Goal: Navigation & Orientation: Find specific page/section

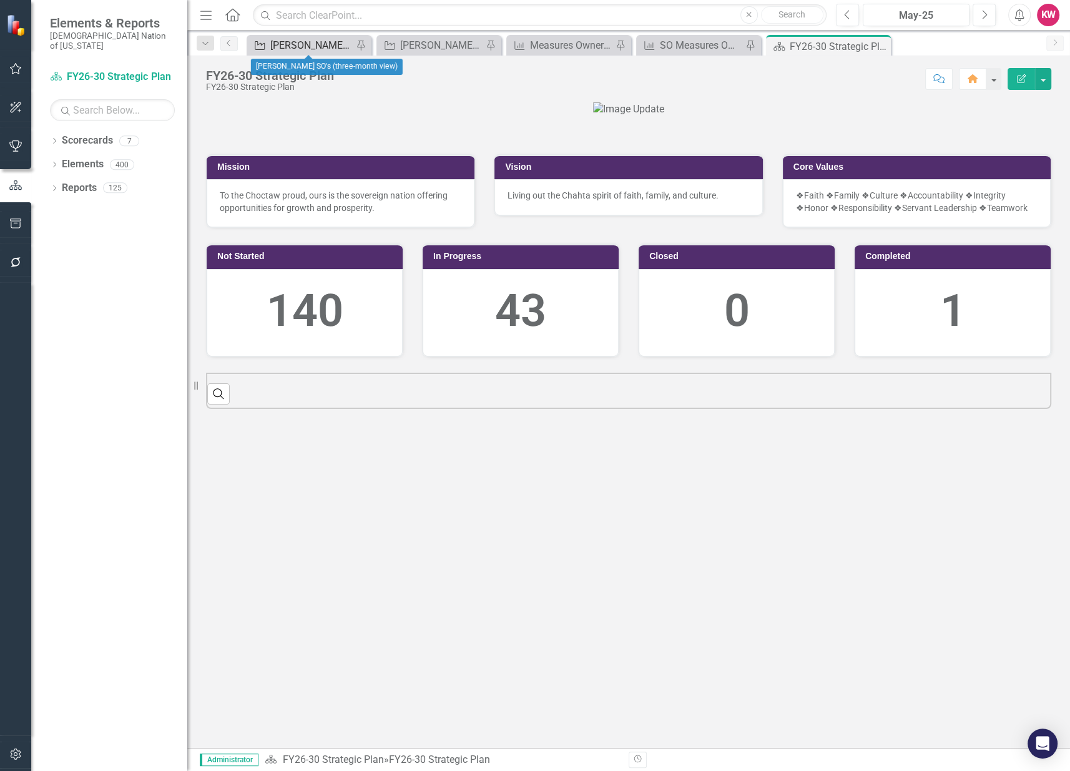
click at [281, 46] on div "[PERSON_NAME] SO's (three-month view)" at bounding box center [311, 45] width 82 height 16
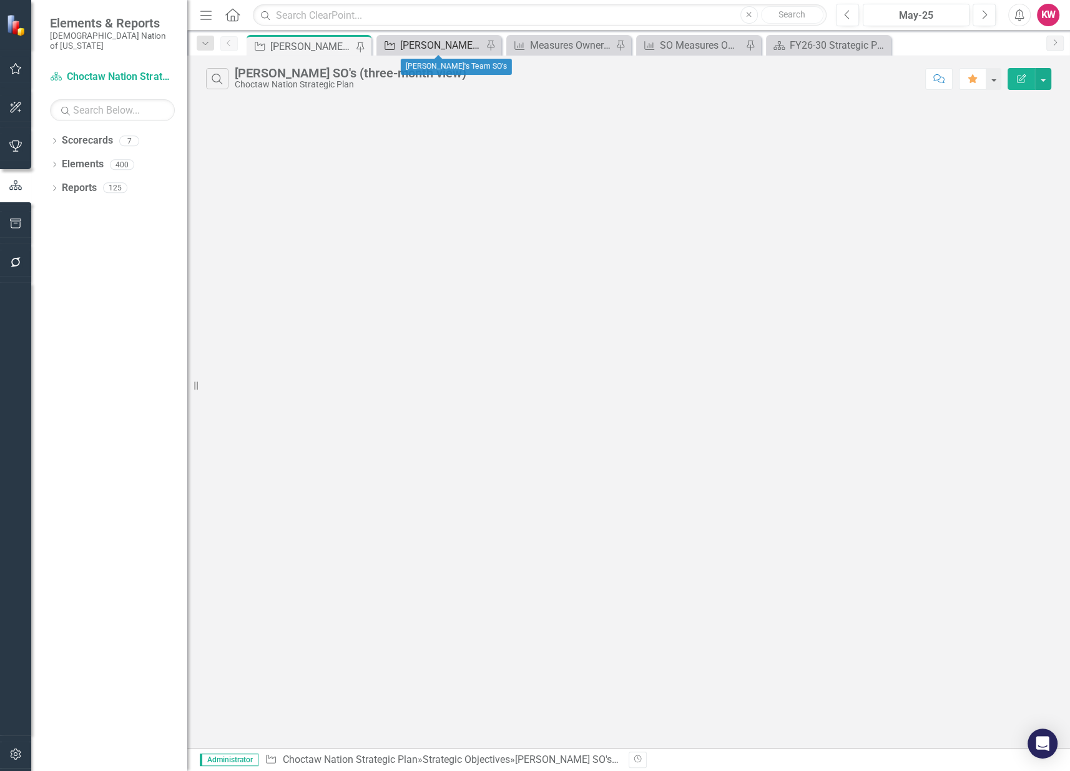
click at [422, 47] on div "[PERSON_NAME]'s Team SO's" at bounding box center [441, 45] width 82 height 16
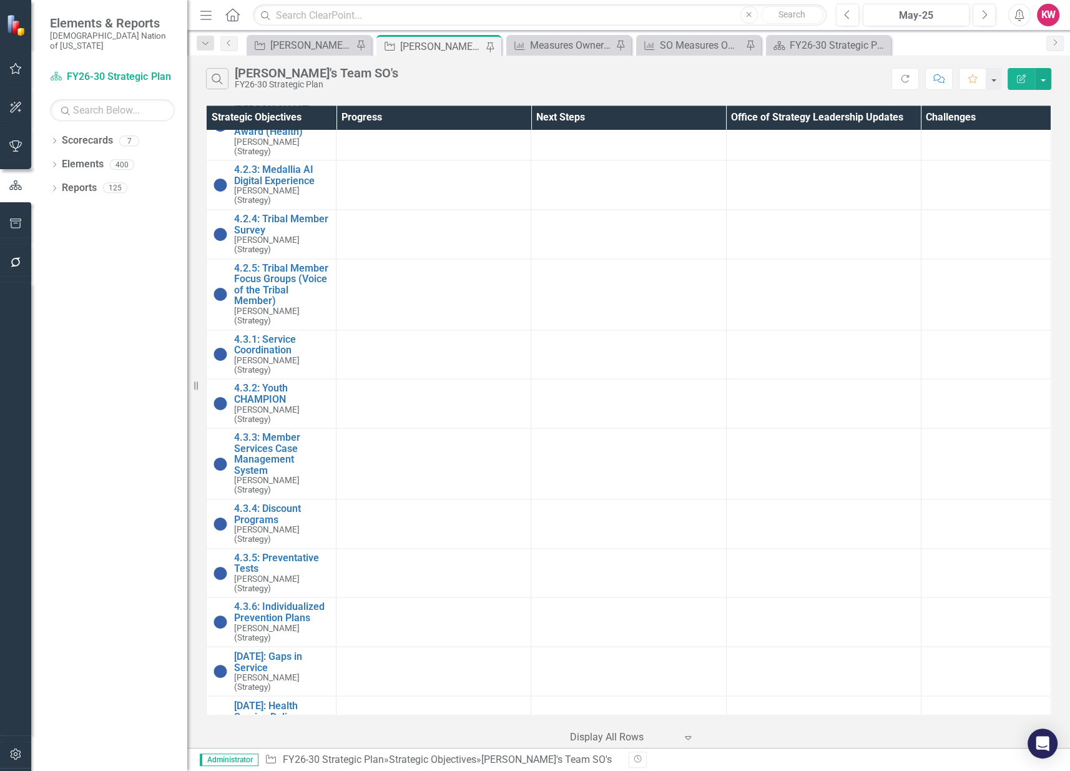
scroll to position [1803, 0]
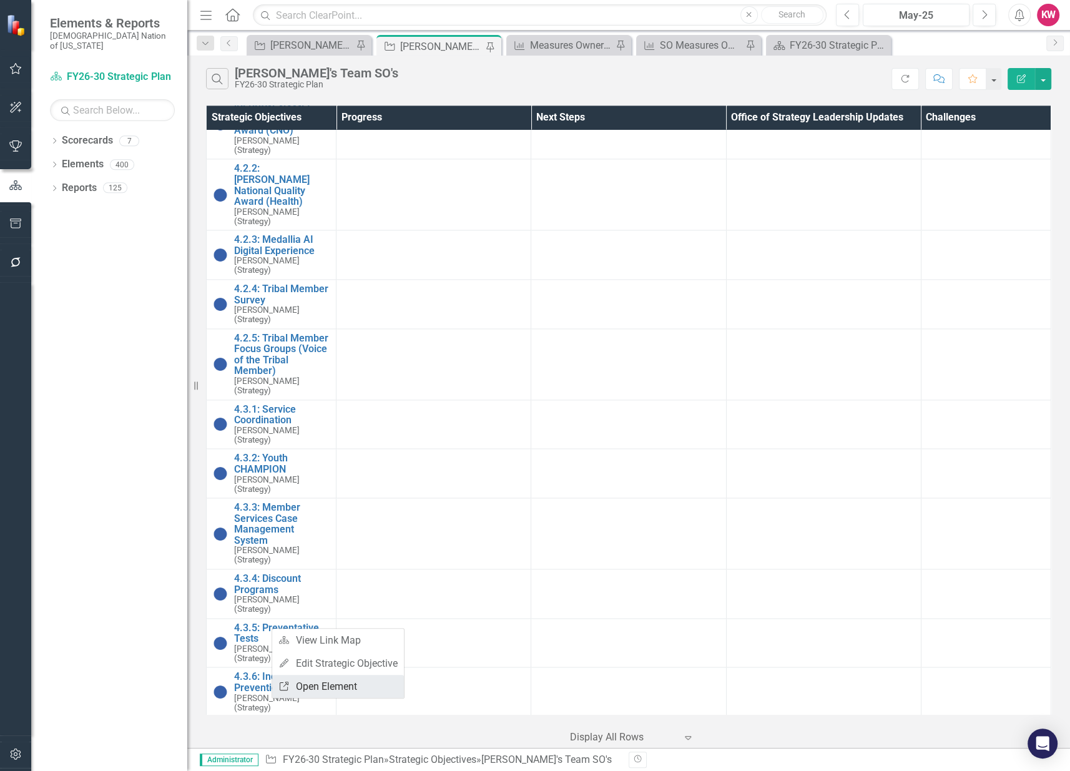
click at [325, 680] on link "Link Open Element" at bounding box center [338, 686] width 132 height 23
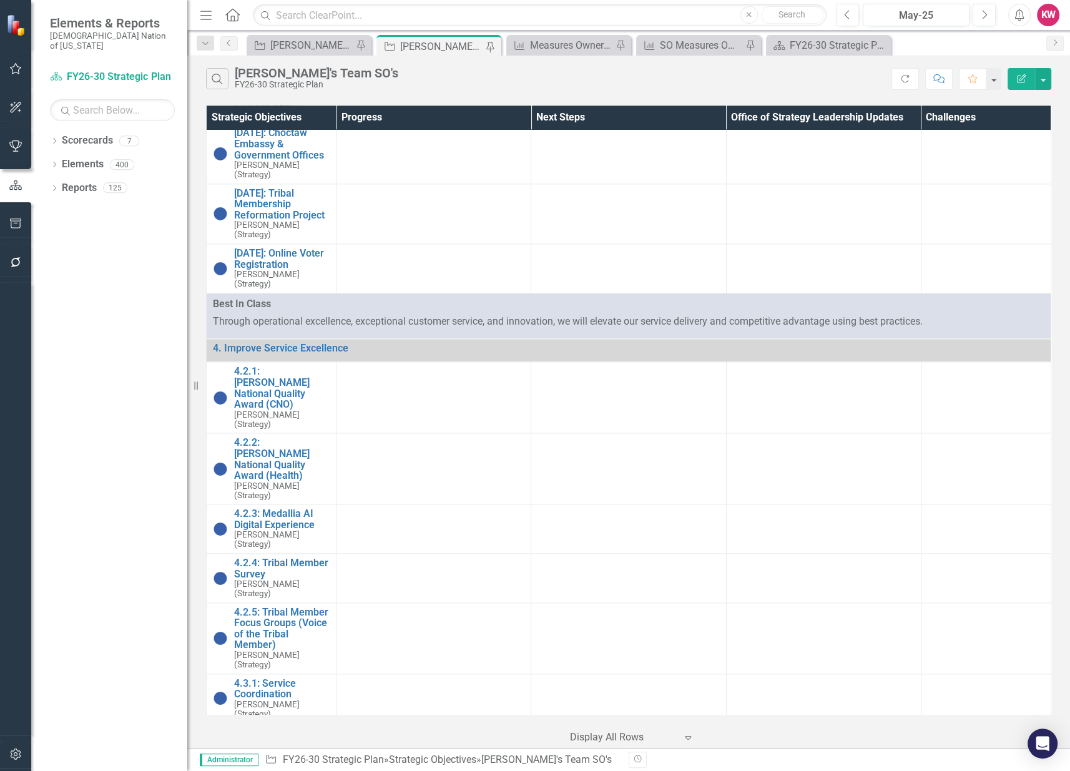
scroll to position [1526, 0]
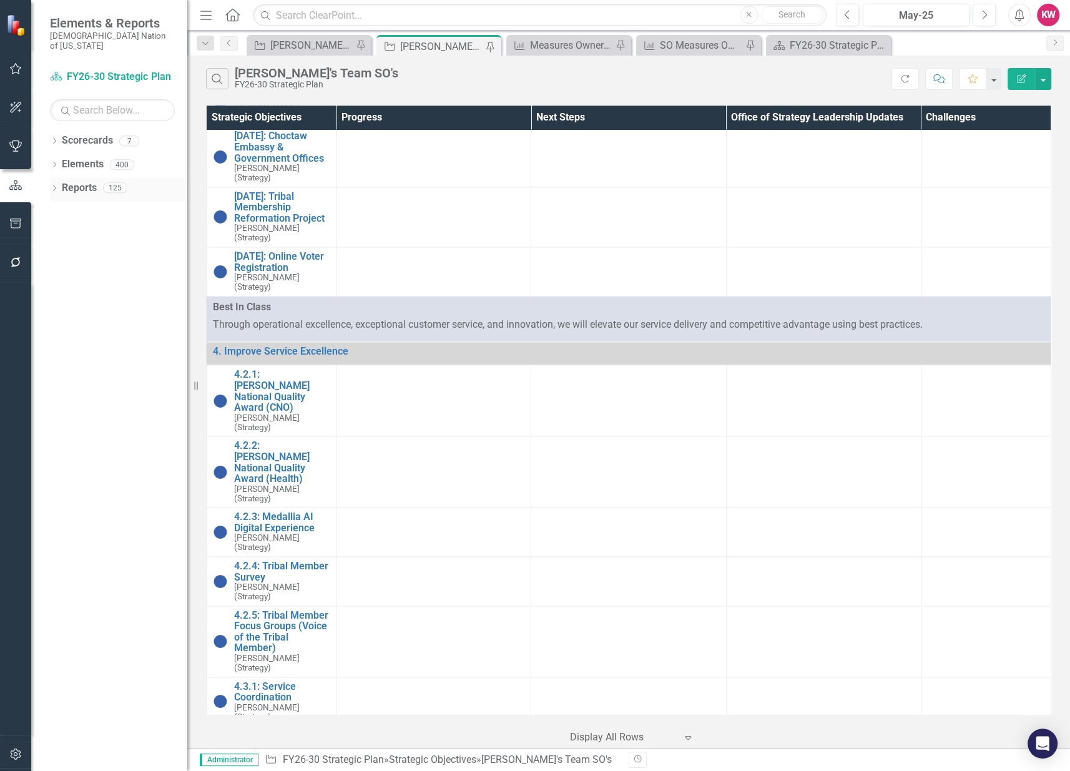
click at [73, 181] on link "Reports" at bounding box center [79, 188] width 35 height 14
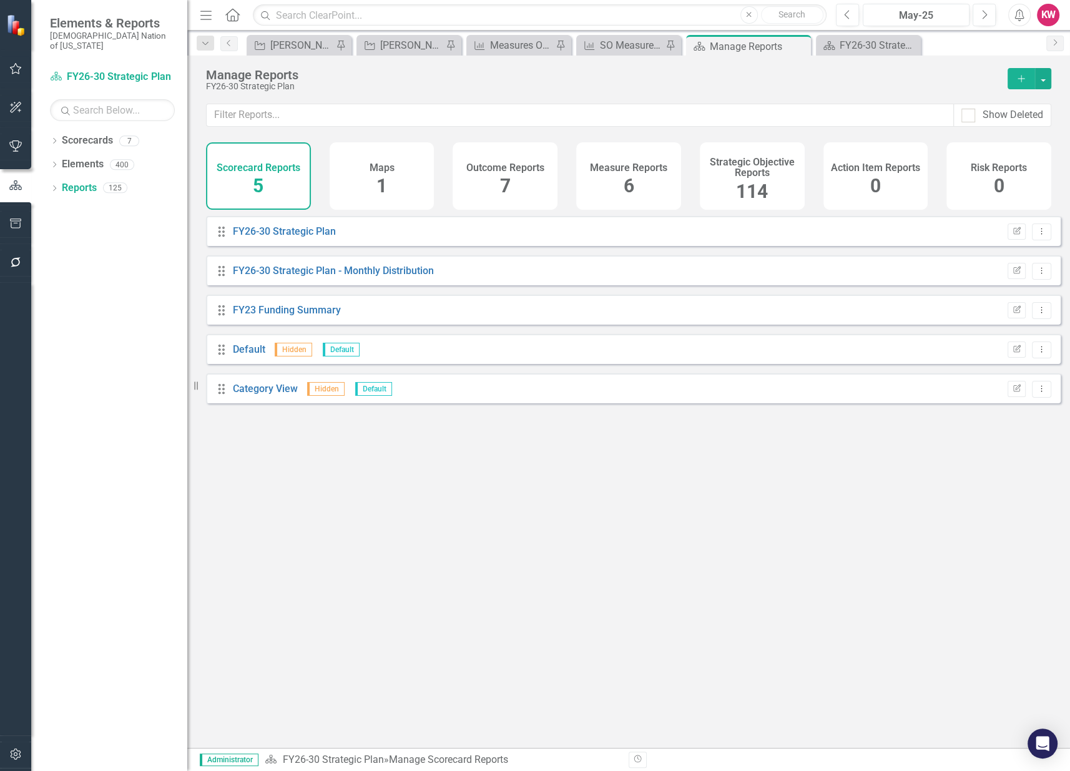
click at [749, 190] on span "114" at bounding box center [752, 191] width 32 height 22
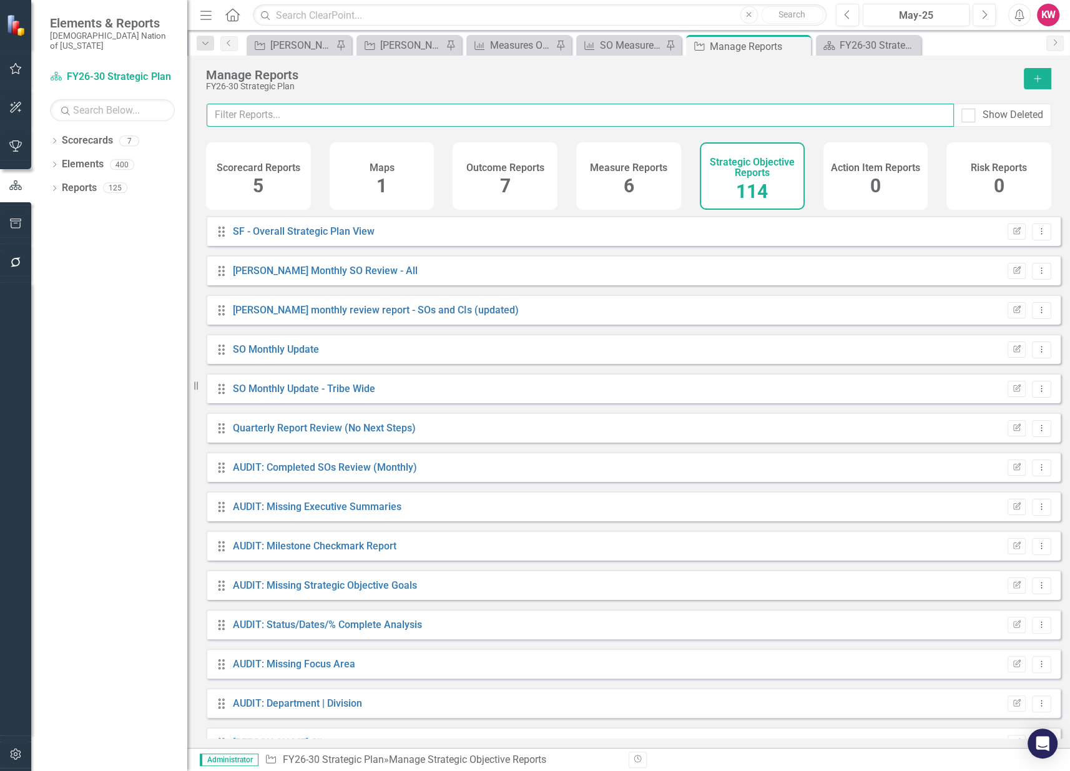
click at [739, 116] on input "text" at bounding box center [580, 115] width 747 height 23
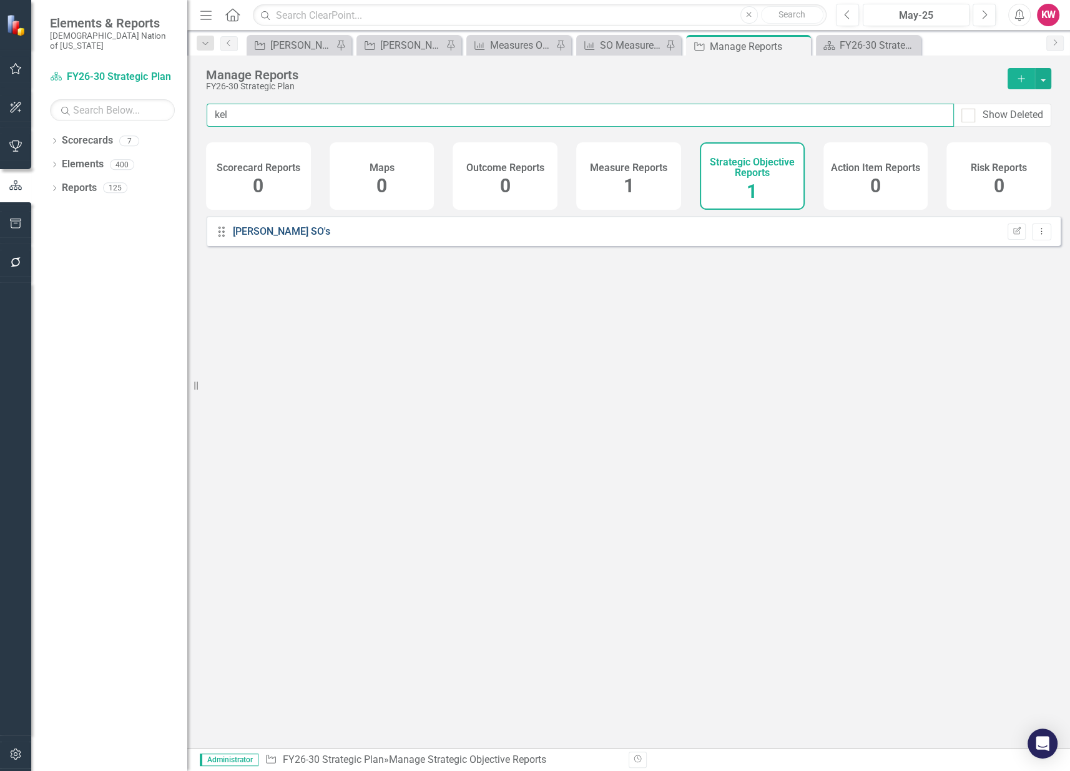
type input "kel"
click at [263, 237] on link "[PERSON_NAME] SO's" at bounding box center [281, 231] width 97 height 12
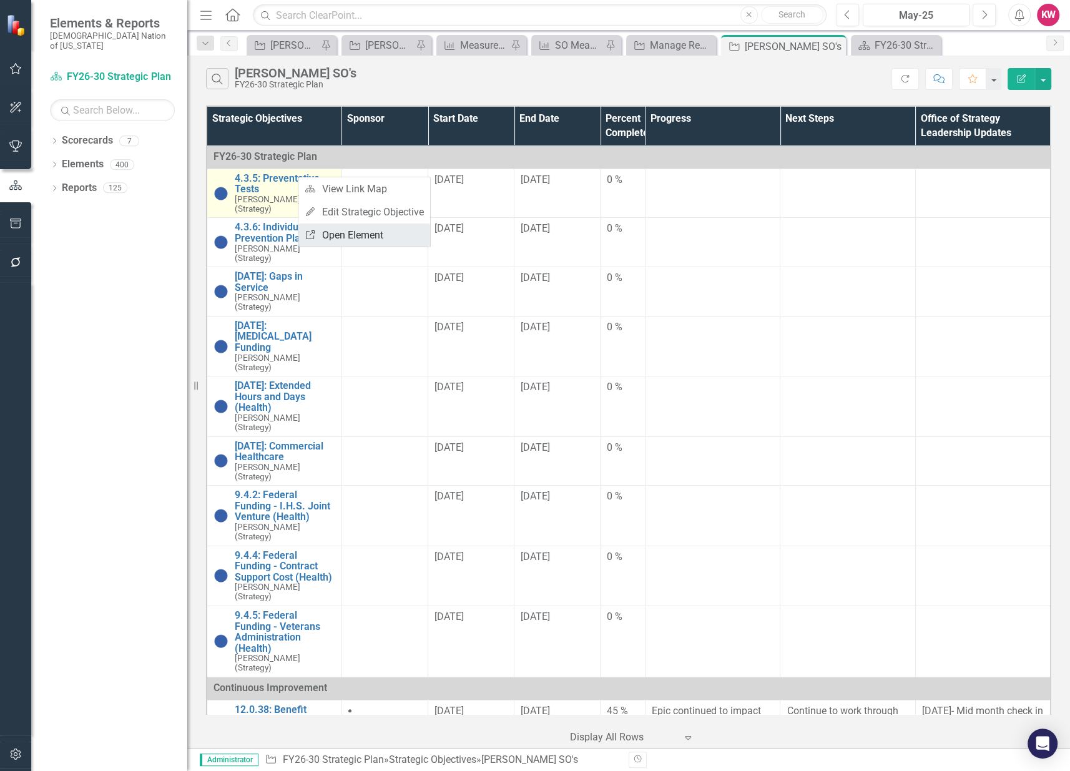
click at [355, 239] on link "Link Open Element" at bounding box center [364, 235] width 132 height 23
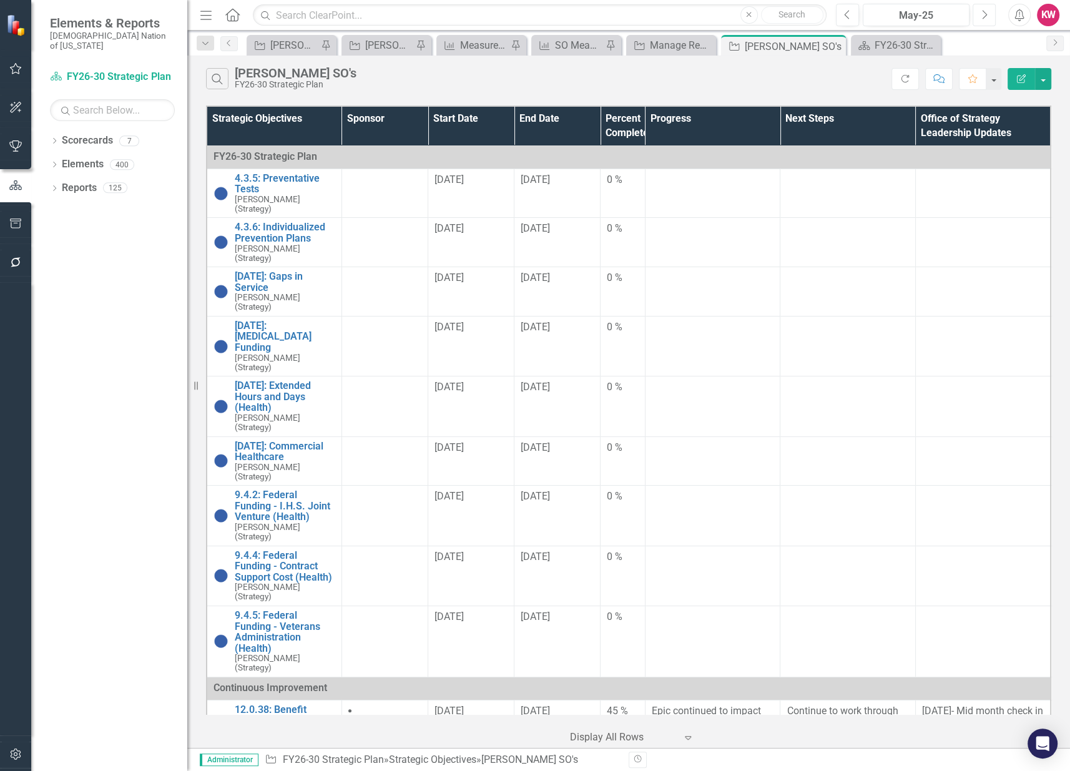
click at [984, 12] on icon "Next" at bounding box center [984, 14] width 7 height 11
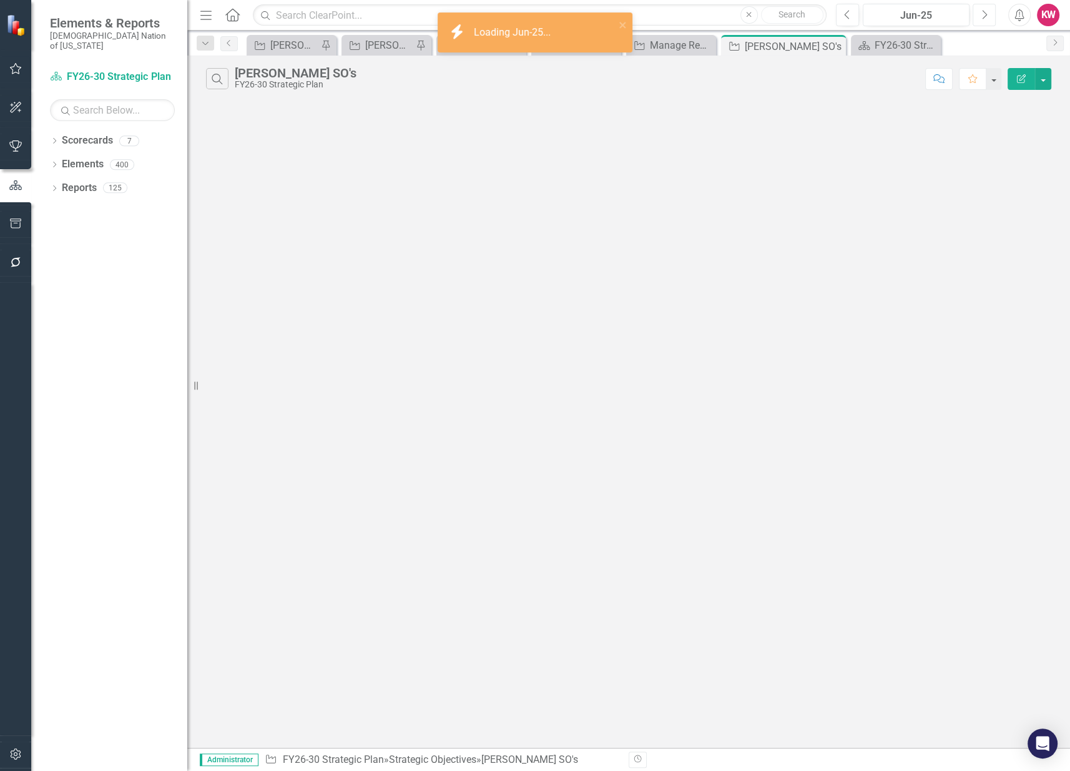
click at [984, 13] on icon "Next" at bounding box center [984, 14] width 7 height 11
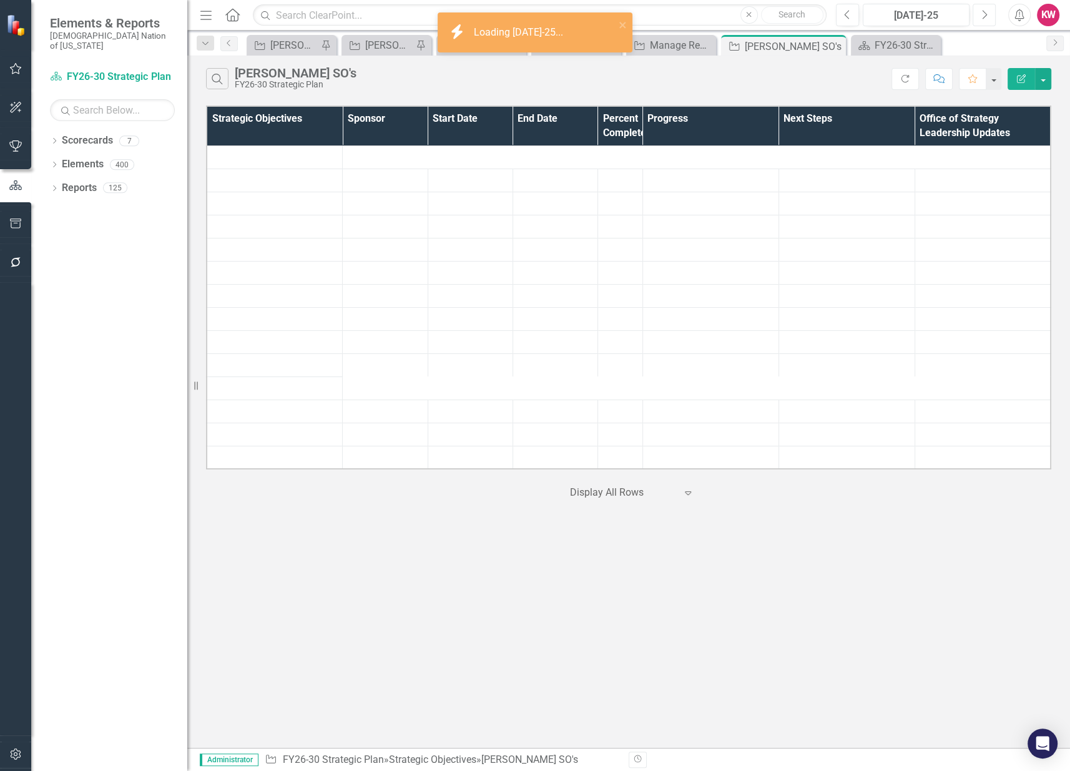
click at [984, 13] on icon "Next" at bounding box center [984, 14] width 7 height 11
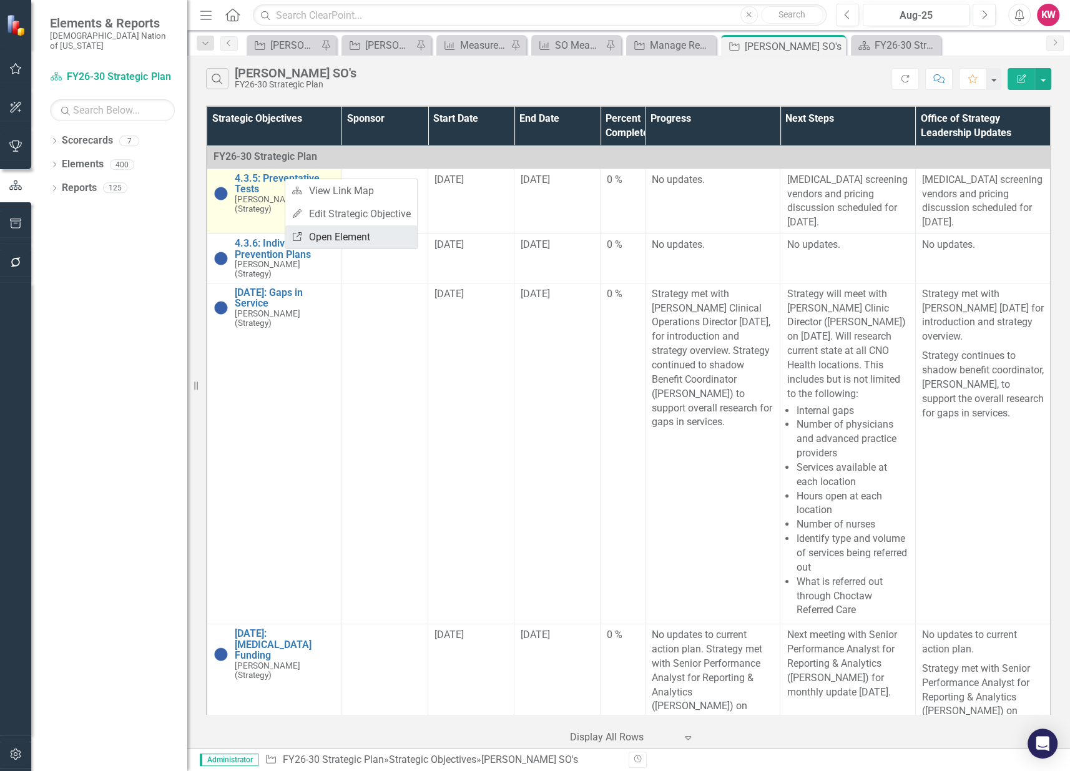
click at [338, 240] on link "Link Open Element" at bounding box center [351, 236] width 132 height 23
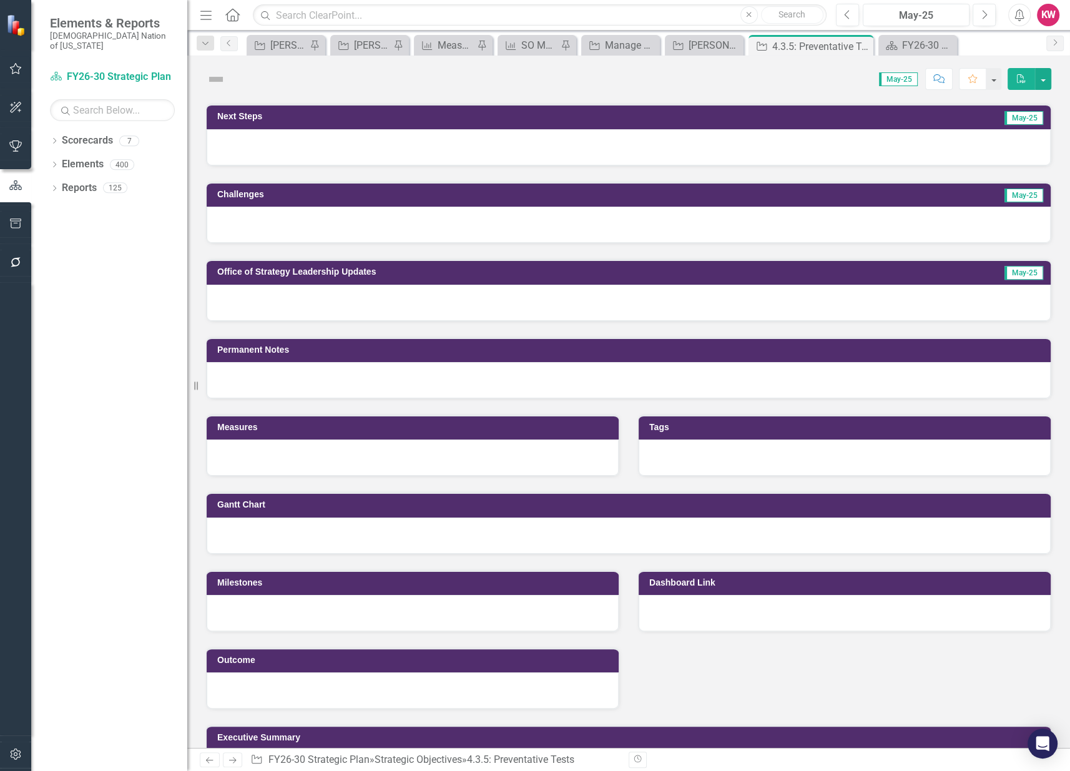
scroll to position [513, 0]
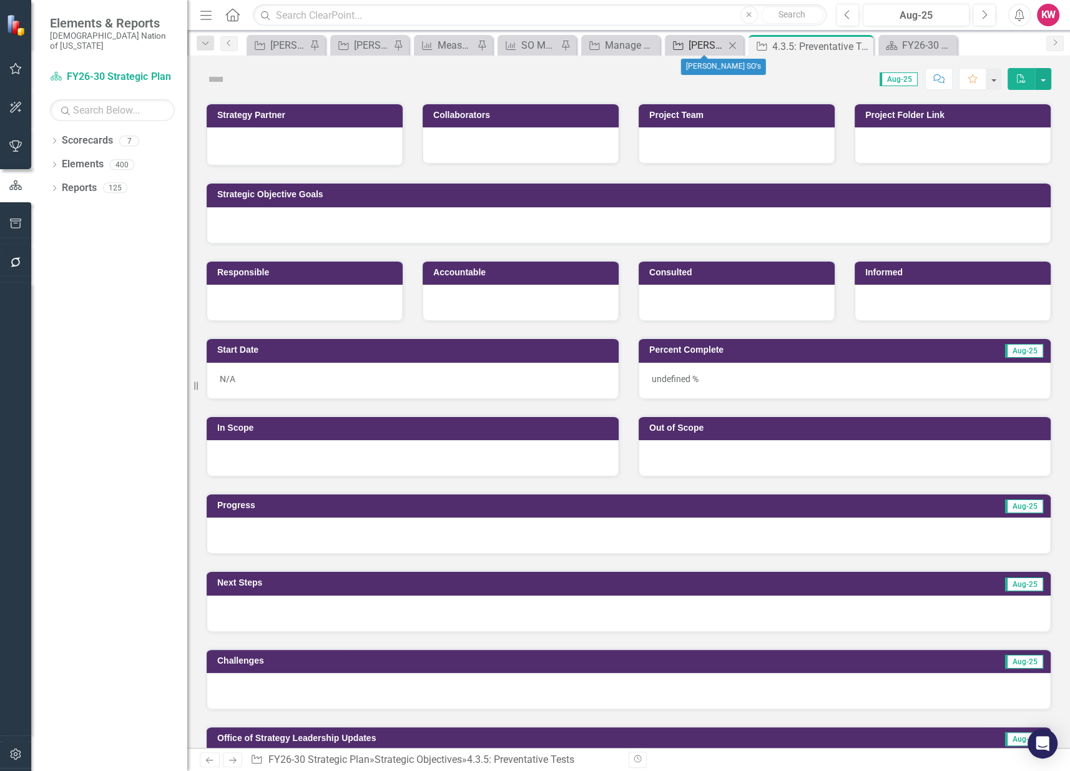
click at [704, 46] on div "[PERSON_NAME] SO's" at bounding box center [707, 45] width 36 height 16
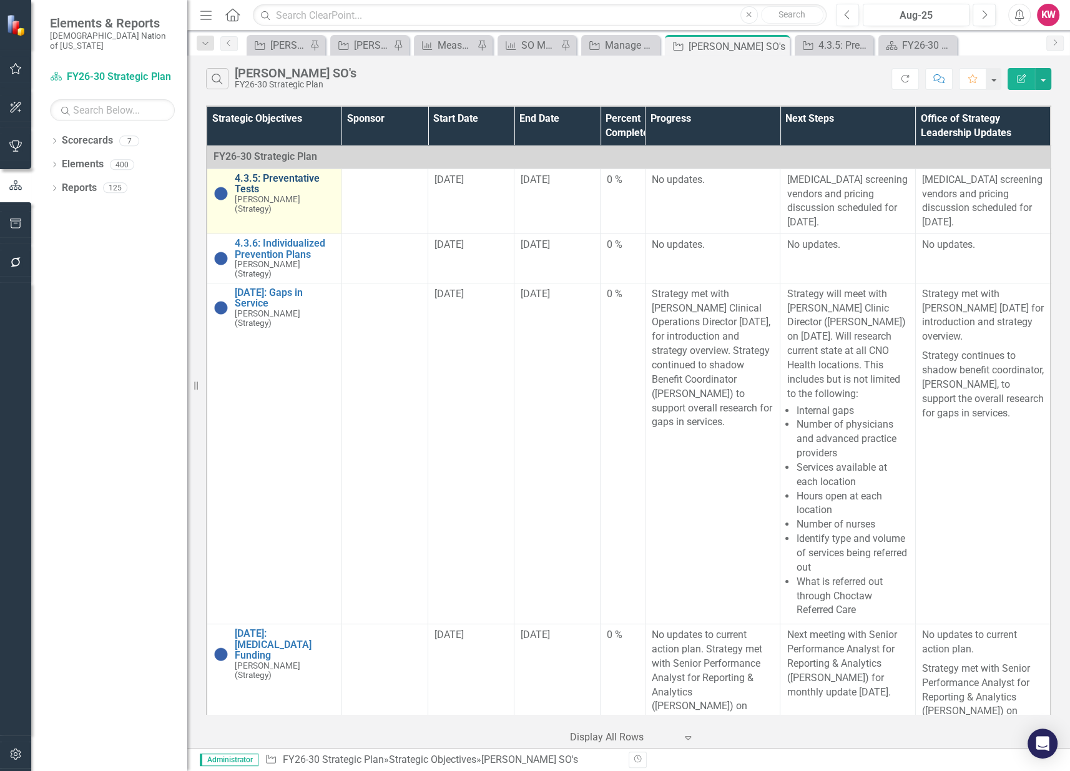
click at [239, 180] on link "4.3.5: Preventative Tests" at bounding box center [285, 184] width 101 height 22
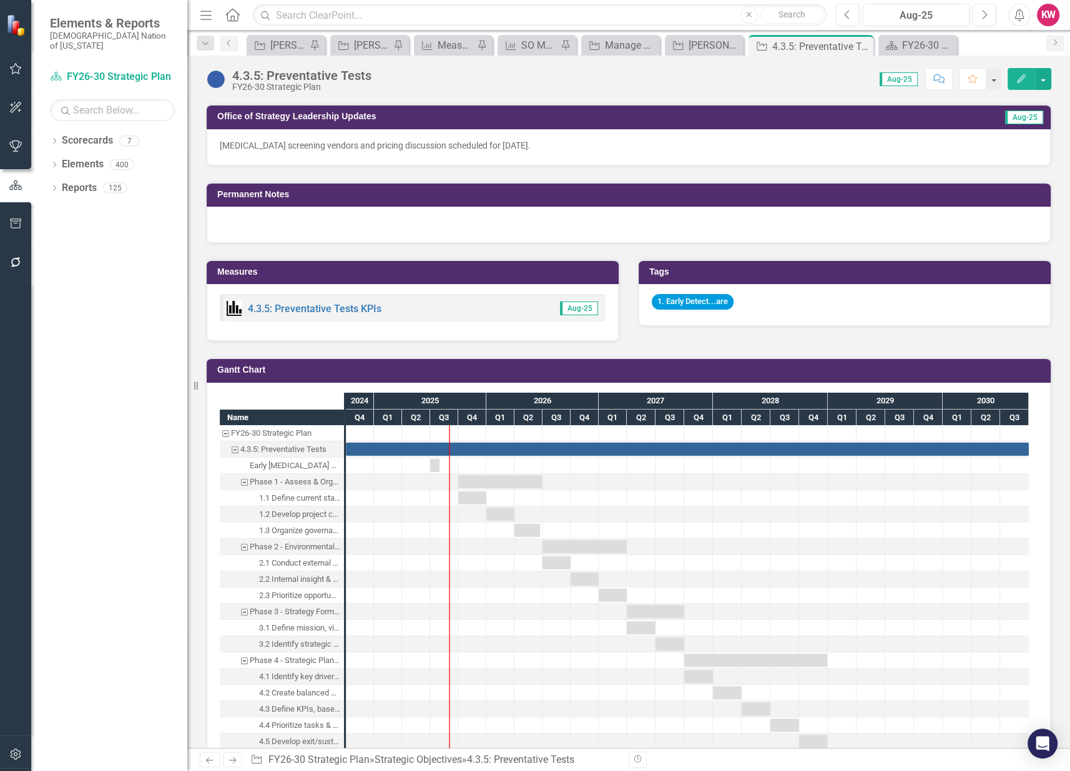
scroll to position [971, 0]
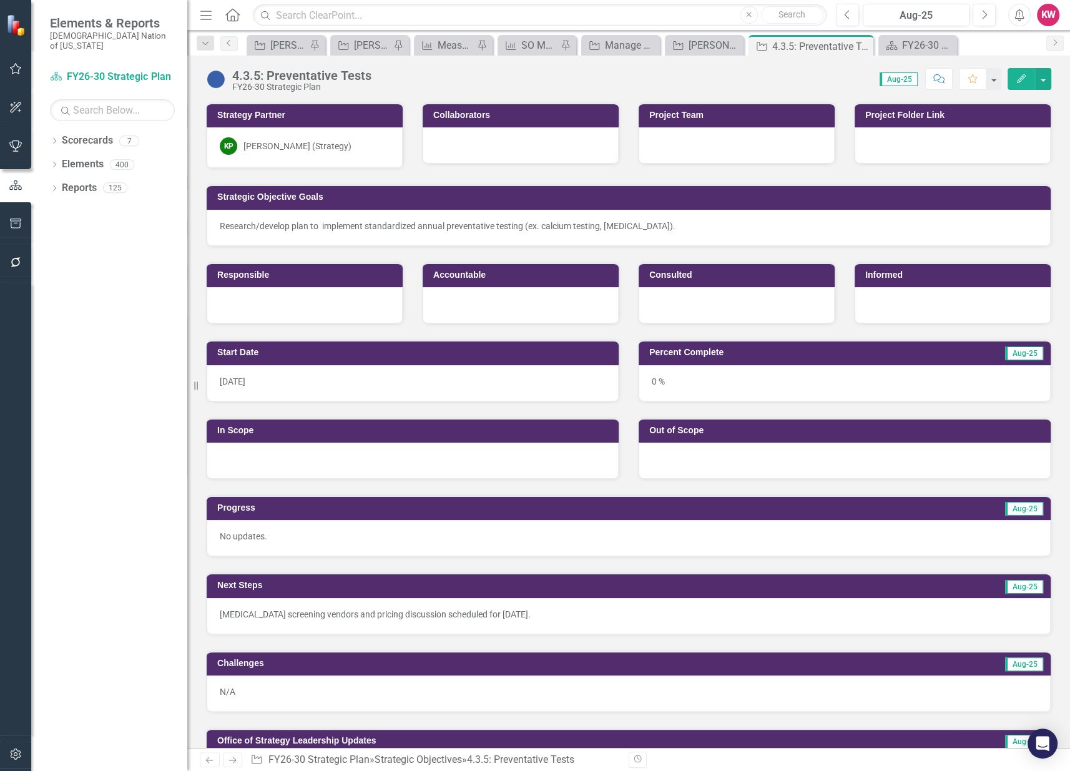
scroll to position [139, 0]
